Goal: Use online tool/utility: Use online tool/utility

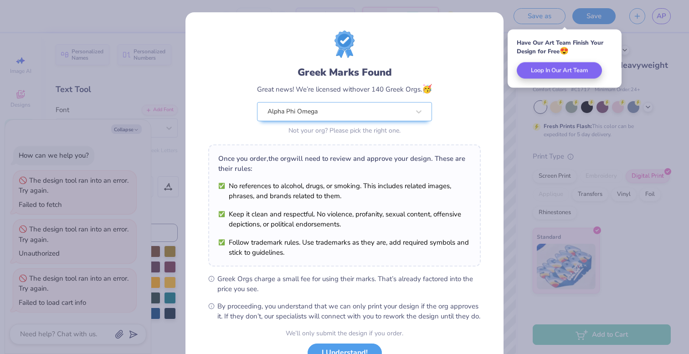
click at [498, 28] on div "Greek Marks Found Great news! We’re licensed with over 140 Greek Orgs. 🥳 Alpha …" at bounding box center [344, 208] width 318 height 392
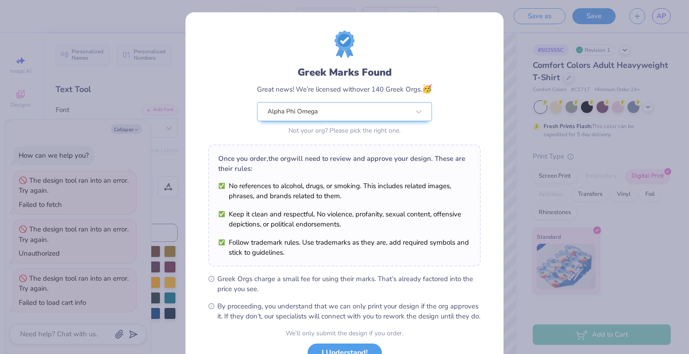
scroll to position [72, 0]
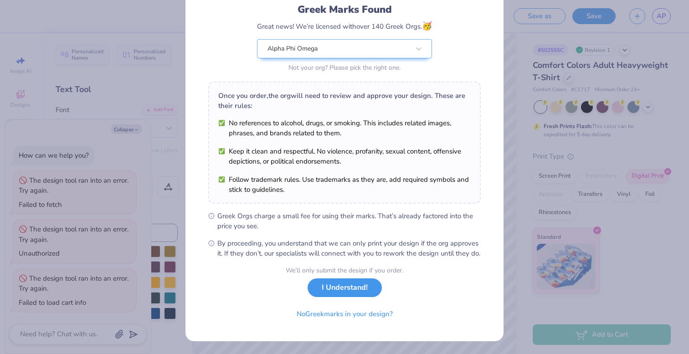
click at [336, 294] on button "I Understand!" at bounding box center [345, 287] width 74 height 19
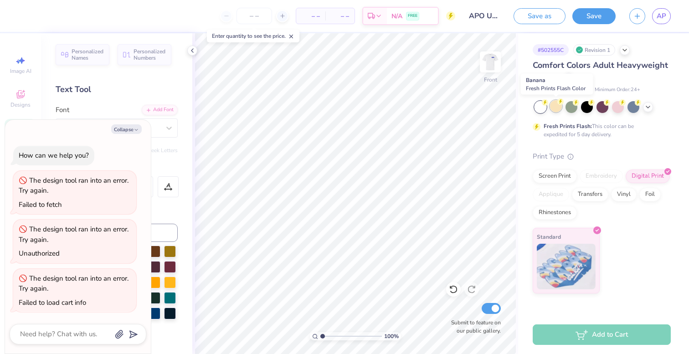
click at [556, 104] on div at bounding box center [556, 106] width 12 height 12
click at [493, 76] on img at bounding box center [490, 62] width 36 height 36
click at [493, 71] on img at bounding box center [490, 62] width 18 height 18
click at [619, 109] on div at bounding box center [618, 106] width 12 height 12
click at [495, 63] on img at bounding box center [490, 62] width 36 height 36
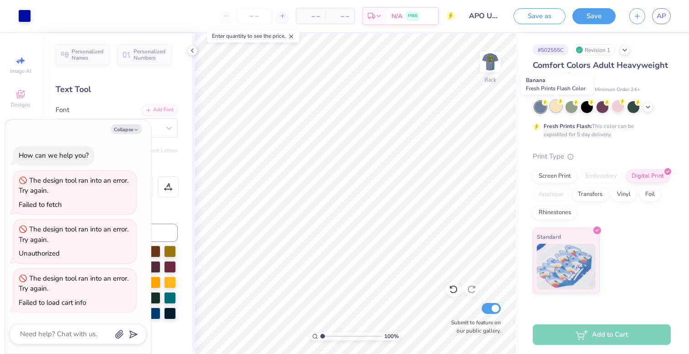
click at [559, 105] on div at bounding box center [556, 106] width 12 height 12
click at [651, 104] on icon at bounding box center [647, 106] width 7 height 7
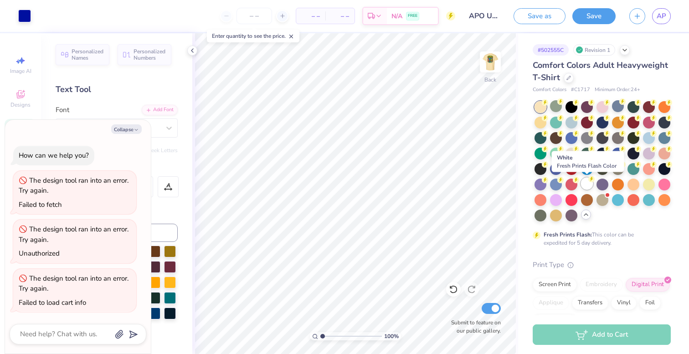
click at [585, 185] on div at bounding box center [587, 184] width 12 height 12
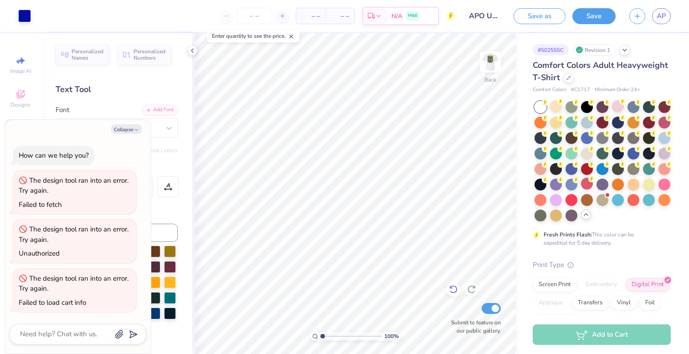
click at [457, 290] on icon at bounding box center [453, 289] width 9 height 9
click at [469, 290] on icon at bounding box center [471, 289] width 9 height 9
click at [487, 70] on img at bounding box center [490, 62] width 36 height 36
click at [451, 291] on icon at bounding box center [453, 289] width 9 height 9
click at [473, 291] on icon at bounding box center [471, 289] width 9 height 9
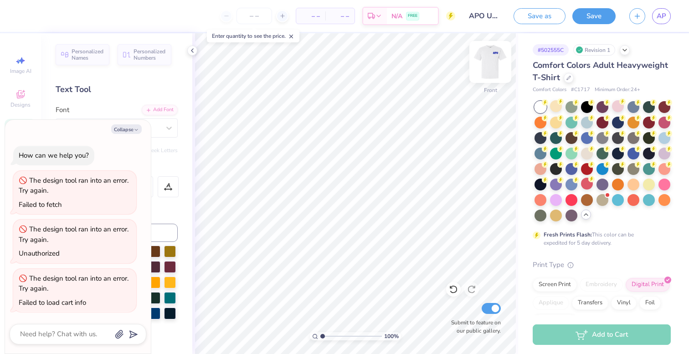
click at [495, 66] on img at bounding box center [490, 62] width 36 height 36
click at [452, 288] on icon at bounding box center [453, 289] width 9 height 9
click at [475, 291] on icon at bounding box center [471, 289] width 9 height 9
click at [452, 291] on icon at bounding box center [453, 289] width 9 height 9
click at [583, 16] on button "Save" at bounding box center [593, 15] width 43 height 16
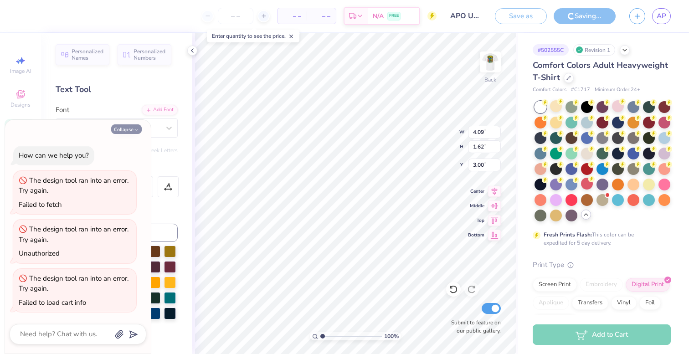
click at [129, 129] on button "Collapse" at bounding box center [126, 129] width 31 height 10
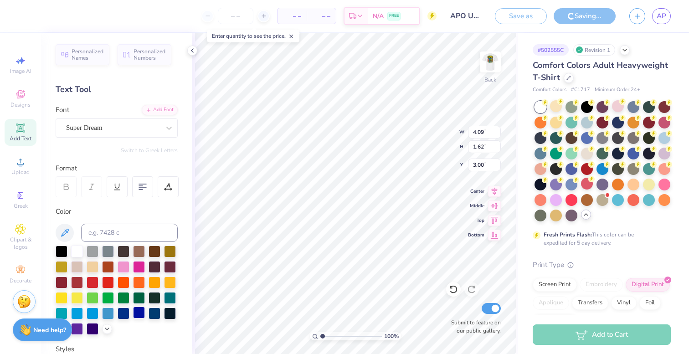
click at [136, 313] on div at bounding box center [139, 313] width 12 height 12
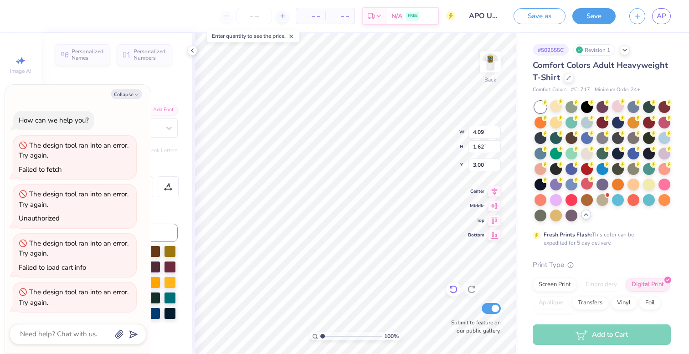
click at [455, 293] on icon at bounding box center [453, 289] width 9 height 9
click at [472, 292] on icon at bounding box center [471, 289] width 9 height 9
click at [493, 70] on img at bounding box center [490, 62] width 36 height 36
click at [489, 66] on img at bounding box center [490, 62] width 36 height 36
click at [172, 297] on div at bounding box center [170, 297] width 12 height 12
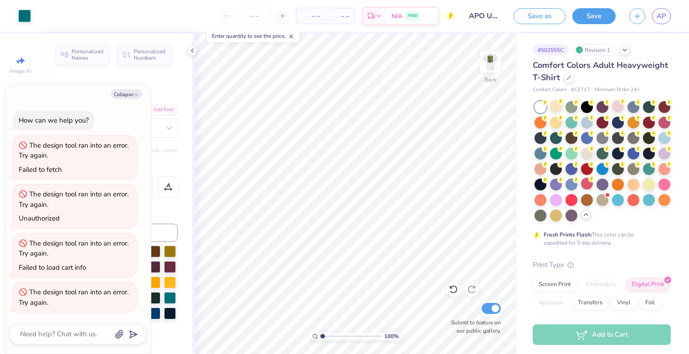
click at [130, 99] on div "Collapse How can we help you? The design tool ran into an error. Try again. Fai…" at bounding box center [78, 219] width 146 height 269
click at [123, 93] on button "Collapse" at bounding box center [126, 94] width 31 height 10
type textarea "x"
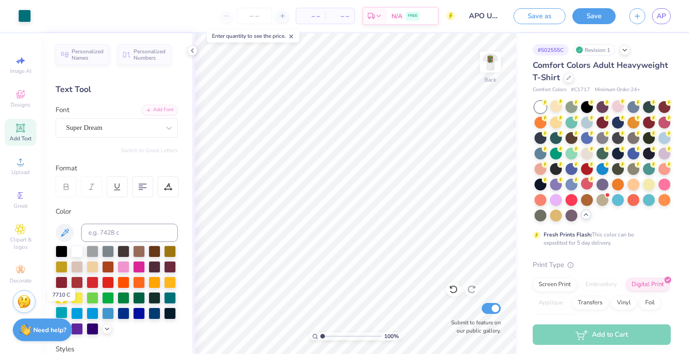
click at [57, 310] on div at bounding box center [62, 313] width 12 height 12
click at [489, 63] on img at bounding box center [490, 62] width 36 height 36
click at [657, 22] on link "AP" at bounding box center [661, 16] width 19 height 16
